Goal: Task Accomplishment & Management: Manage account settings

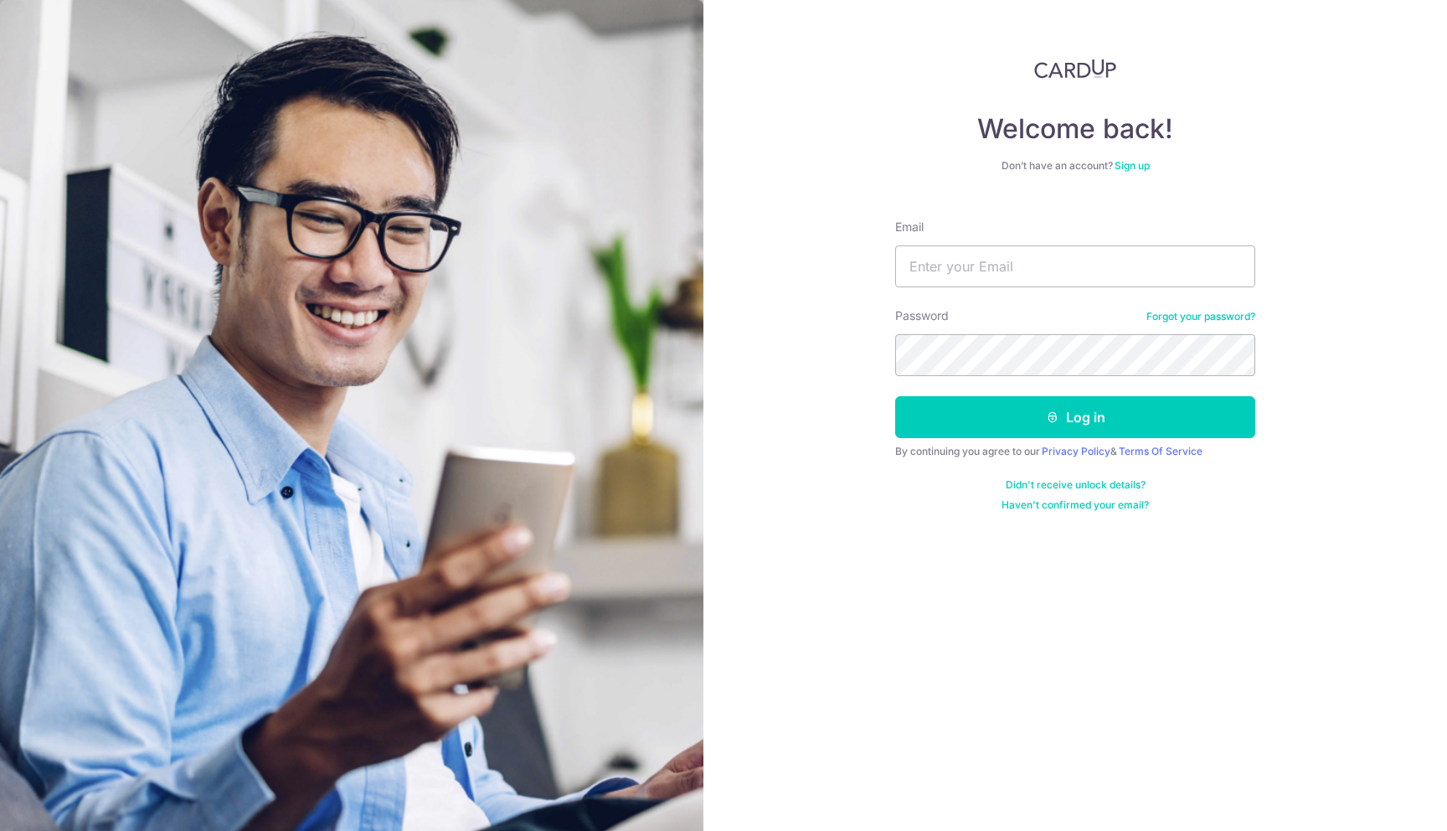
type input "[EMAIL_ADDRESS][DOMAIN_NAME]"
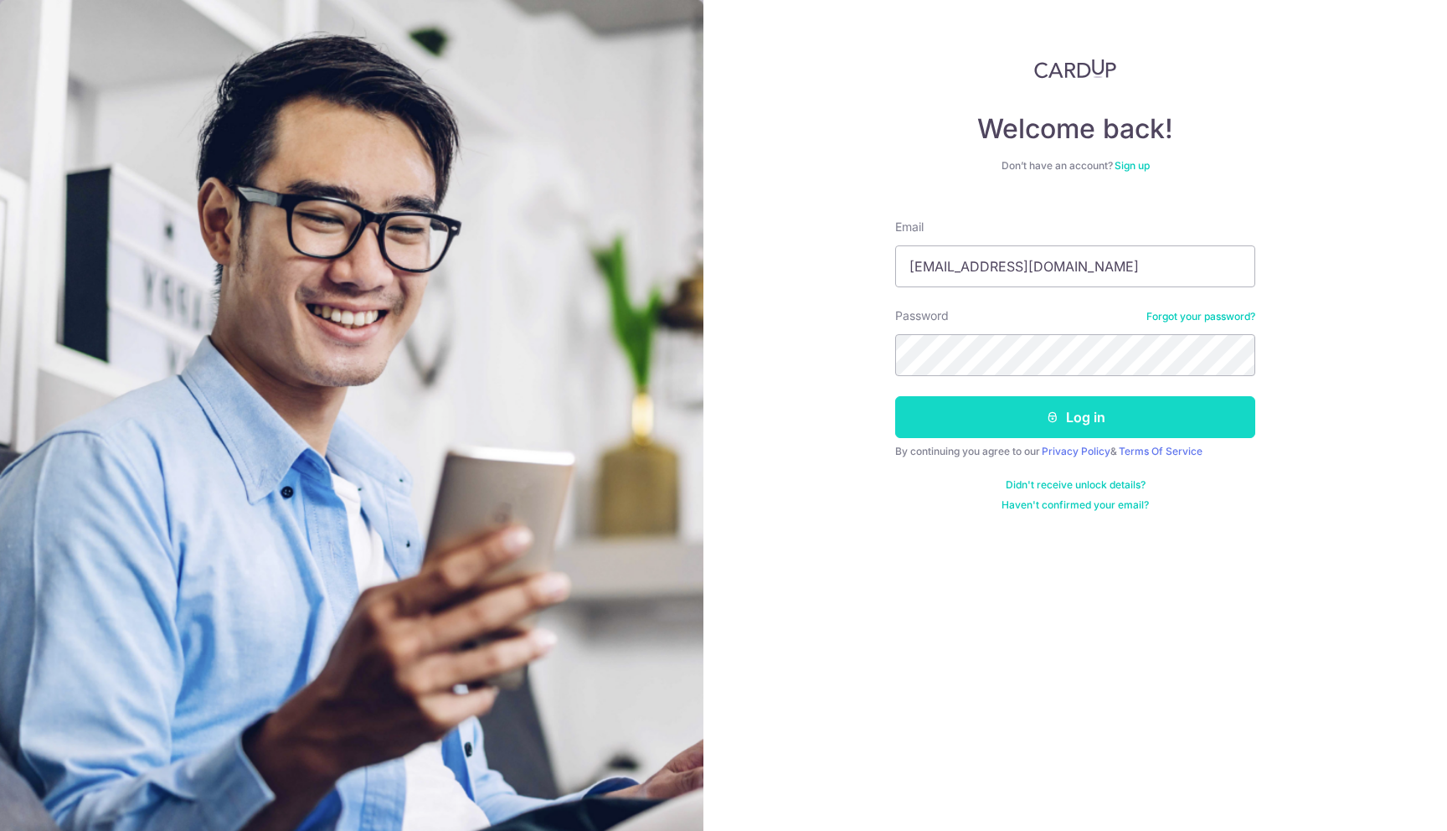
click at [1049, 420] on icon "submit" at bounding box center [1052, 416] width 13 height 13
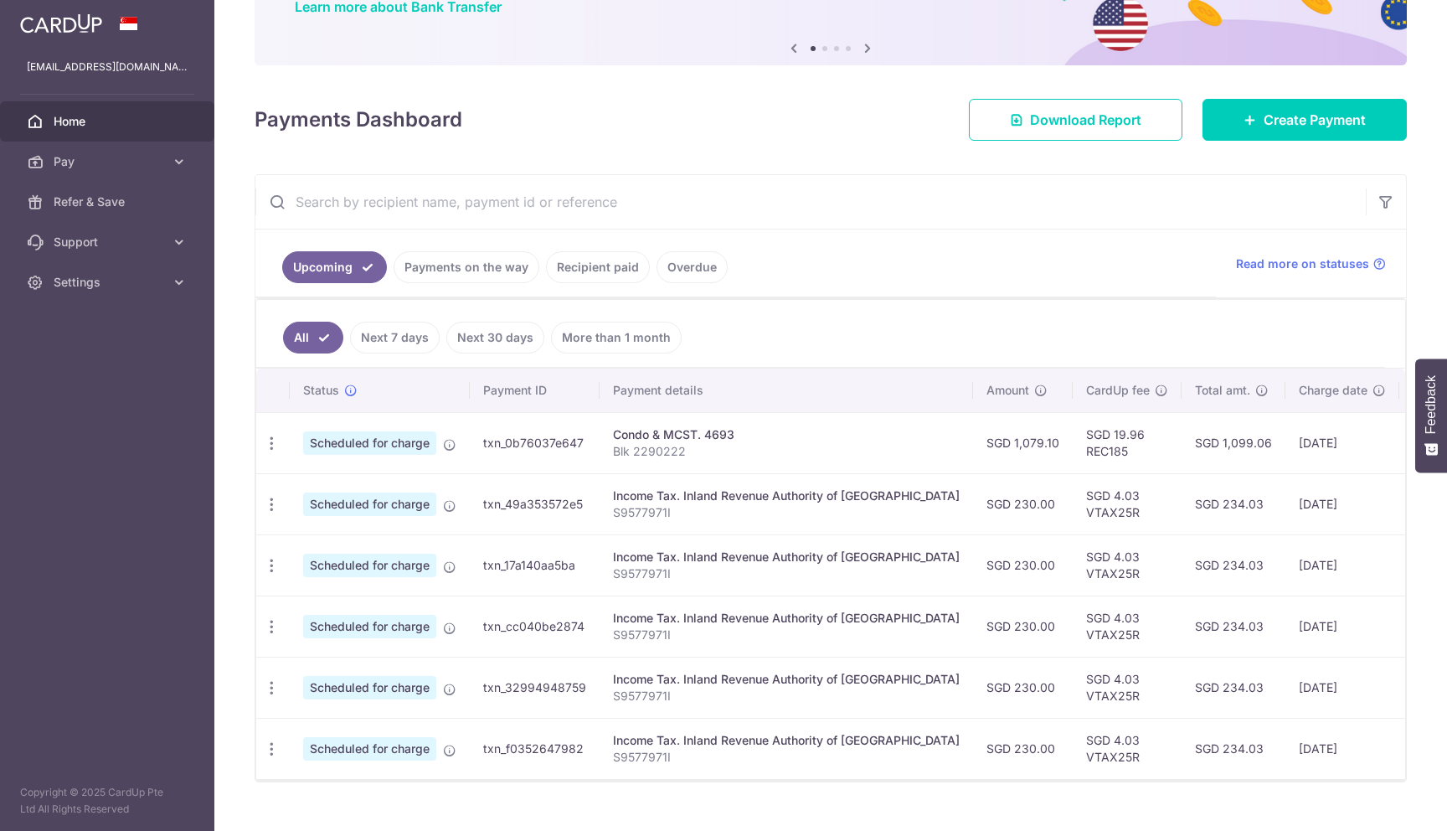
scroll to position [179, 0]
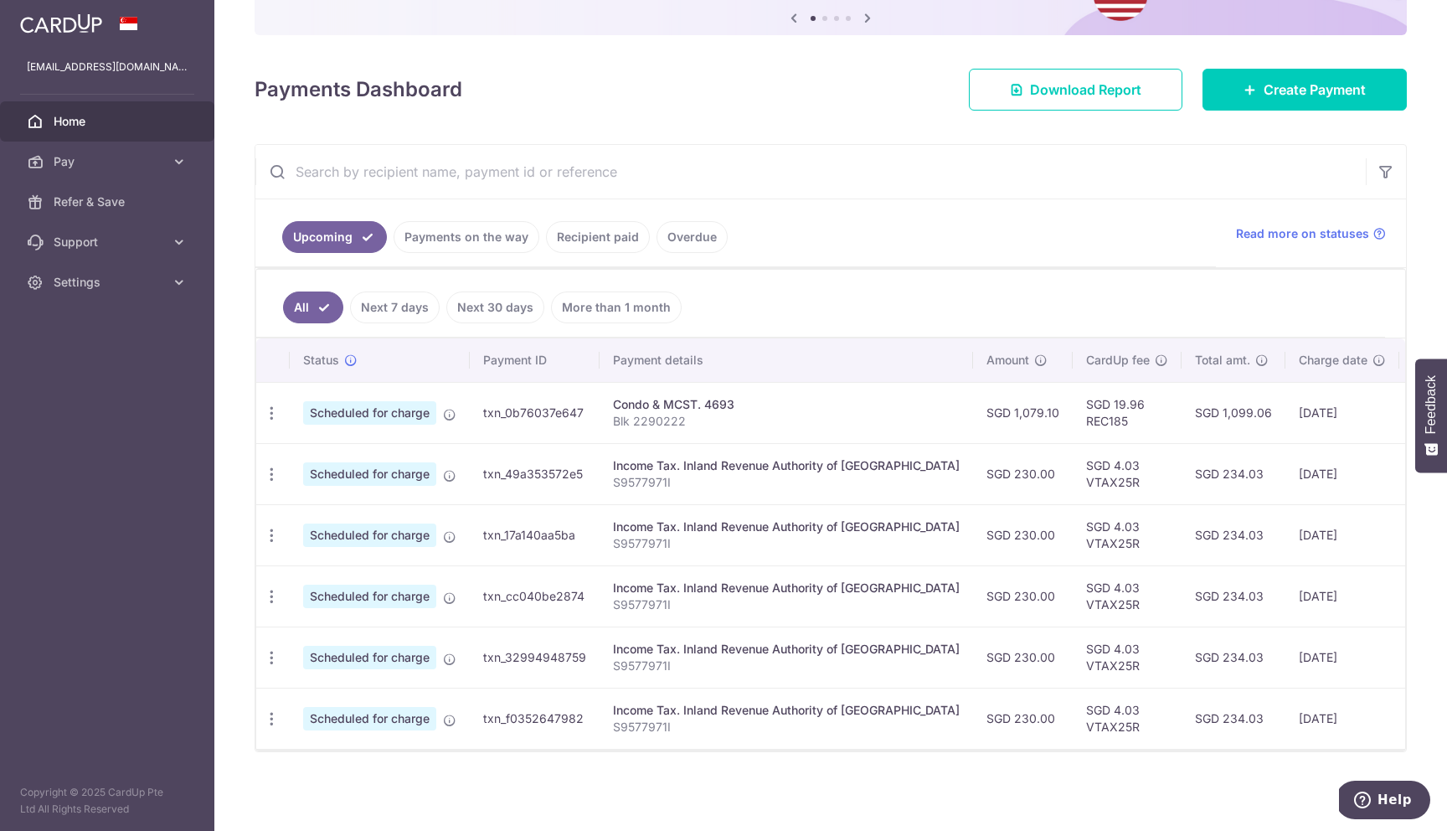
click at [810, 250] on ul "Upcoming Payments on the way Recipient paid Overdue" at bounding box center [735, 233] width 960 height 68
click at [762, 245] on ul "Upcoming Payments on the way Recipient paid Overdue" at bounding box center [735, 233] width 960 height 68
click at [687, 223] on link "Overdue" at bounding box center [692, 237] width 71 height 32
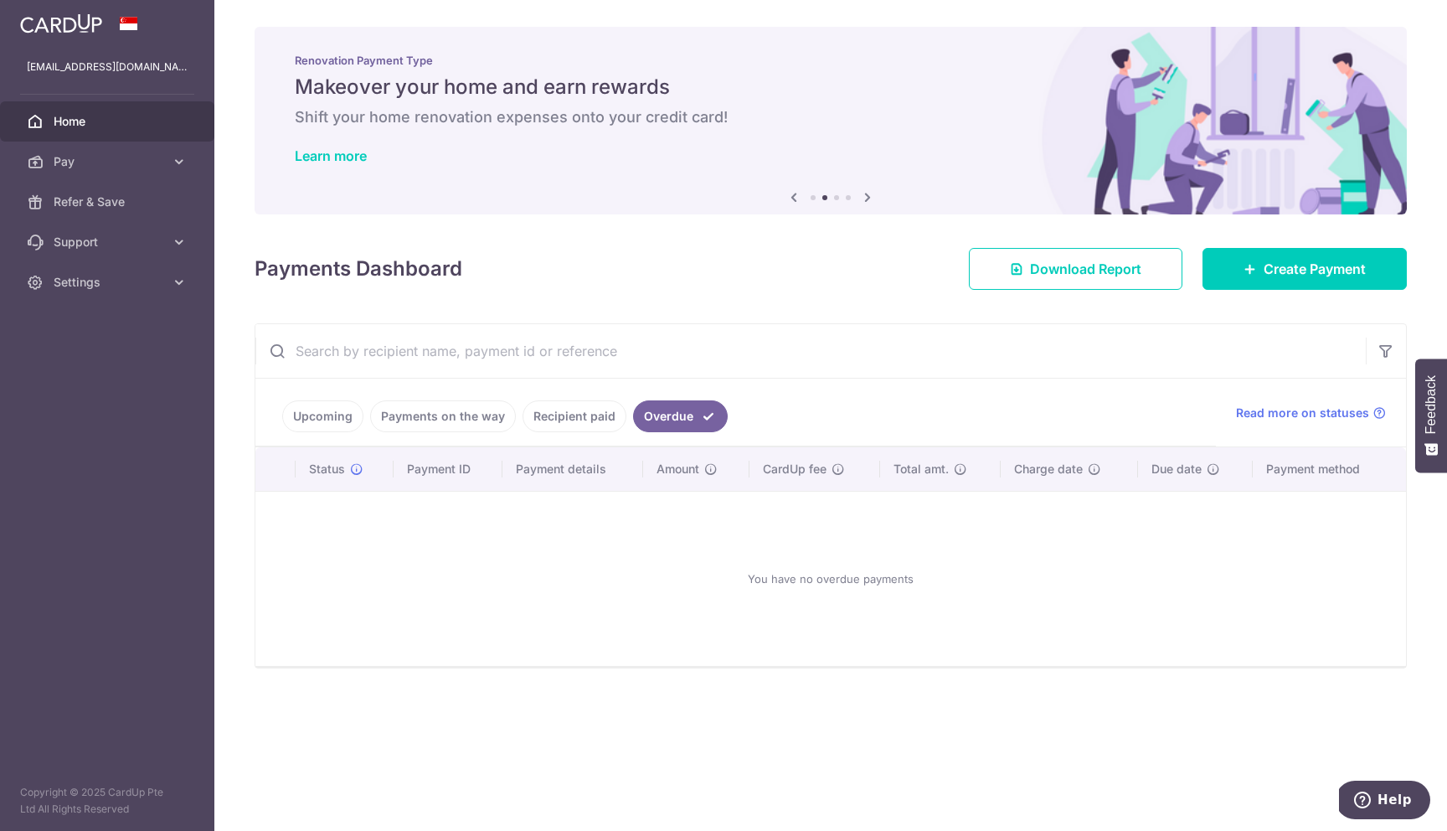
click at [335, 405] on link "Upcoming" at bounding box center [322, 416] width 81 height 32
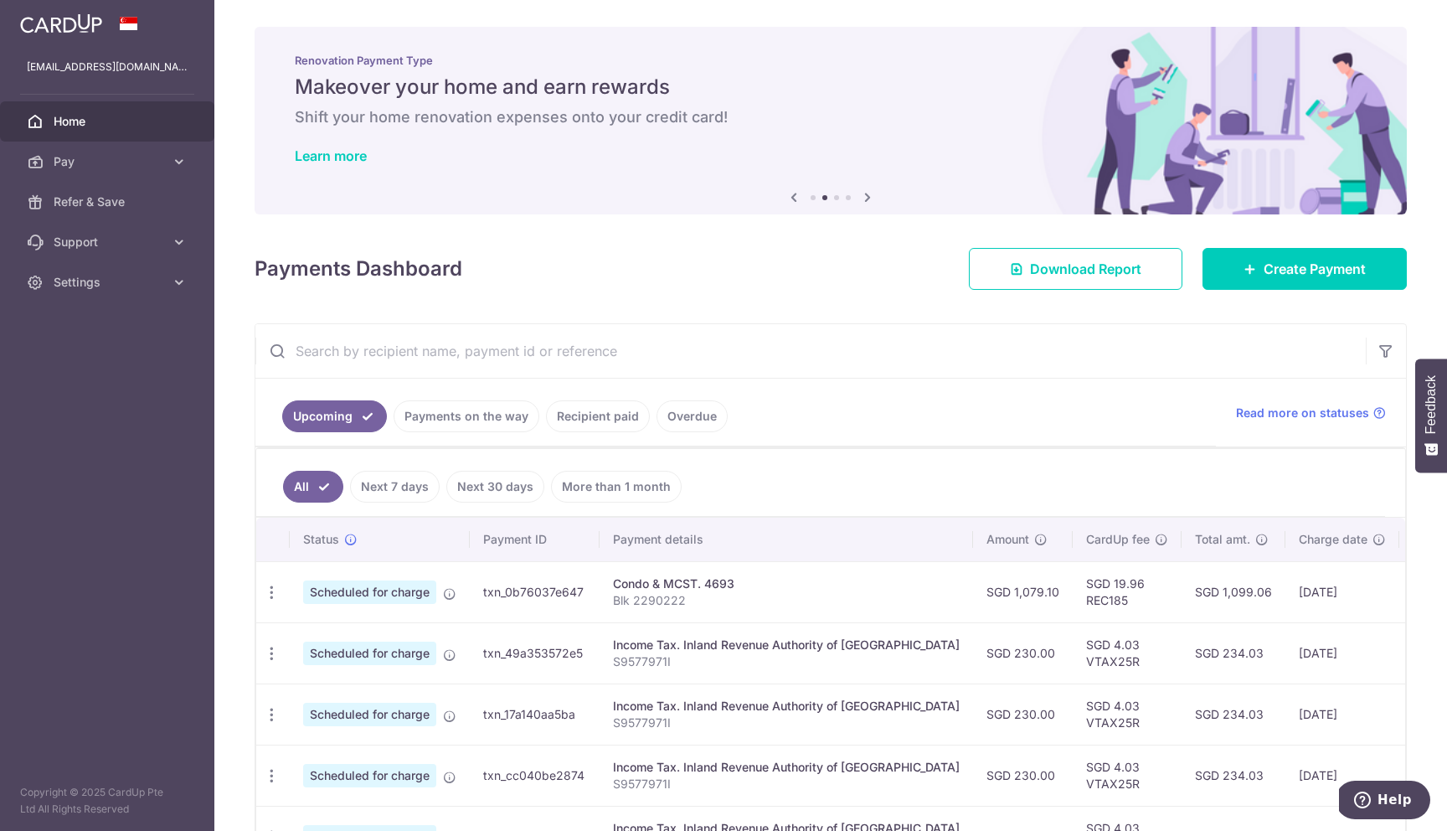
scroll to position [179, 0]
